Goal: Task Accomplishment & Management: Manage account settings

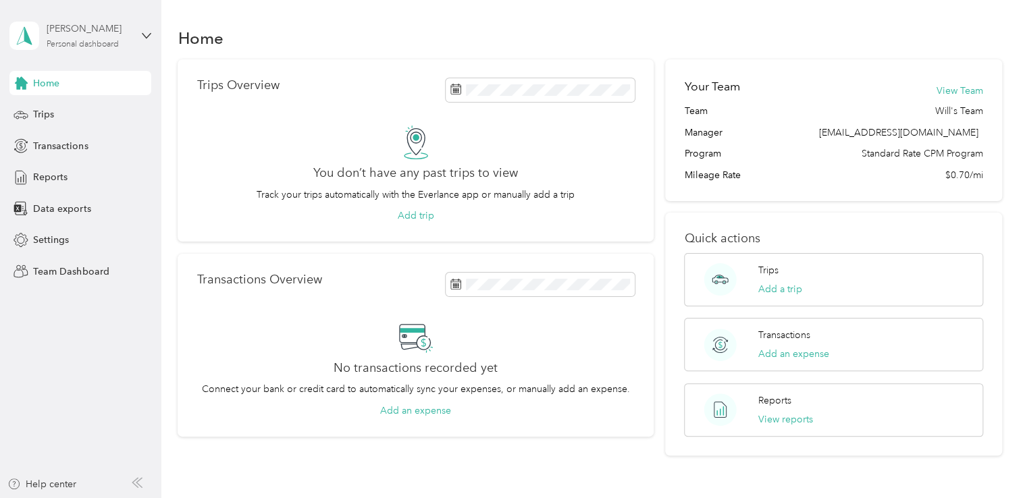
click at [115, 43] on div "Personal dashboard" at bounding box center [83, 45] width 72 height 8
click at [78, 103] on div "Team dashboard" at bounding box center [152, 111] width 265 height 24
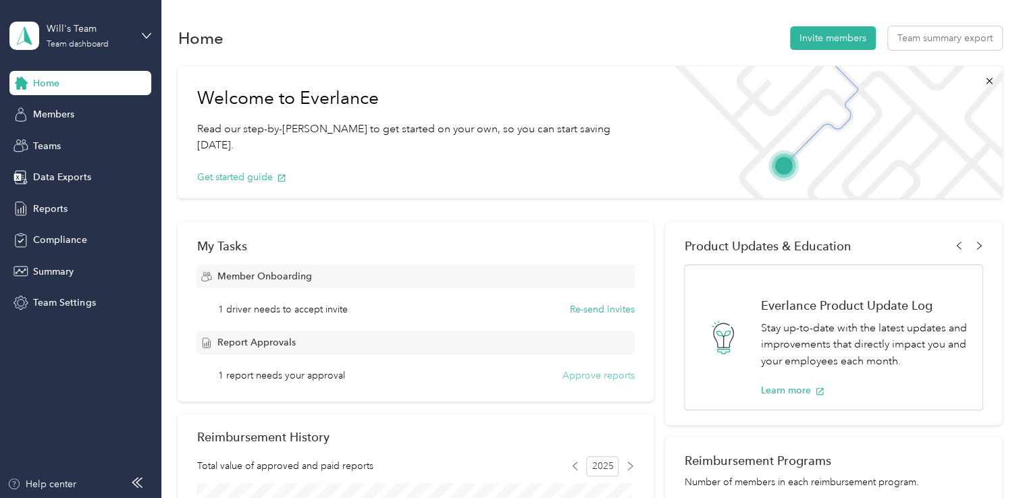
click at [574, 375] on button "Approve reports" at bounding box center [599, 376] width 72 height 14
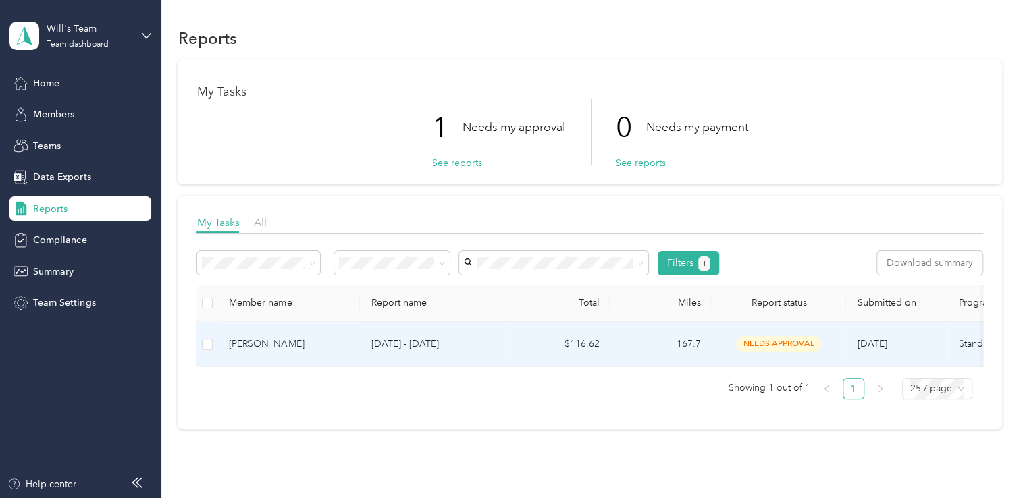
click at [781, 344] on span "needs approval" at bounding box center [778, 344] width 85 height 16
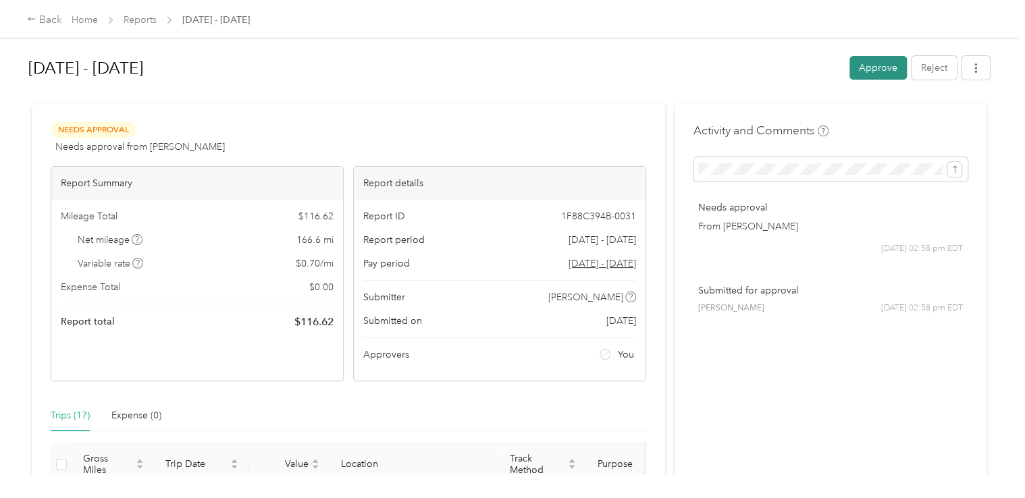
click at [870, 73] on button "Approve" at bounding box center [878, 68] width 57 height 24
